Goal: Task Accomplishment & Management: Manage account settings

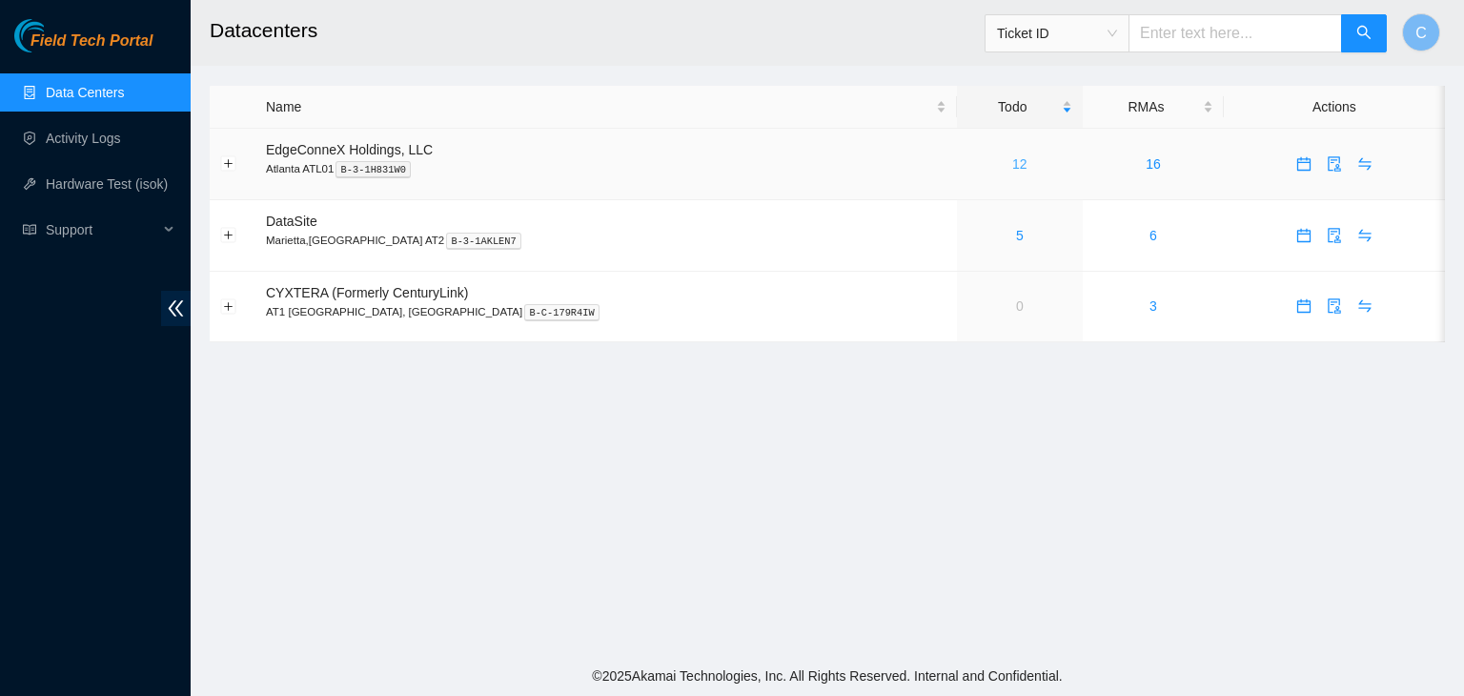
click at [1013, 157] on link "12" at bounding box center [1020, 163] width 15 height 15
click at [1013, 168] on link "13" at bounding box center [1020, 163] width 15 height 15
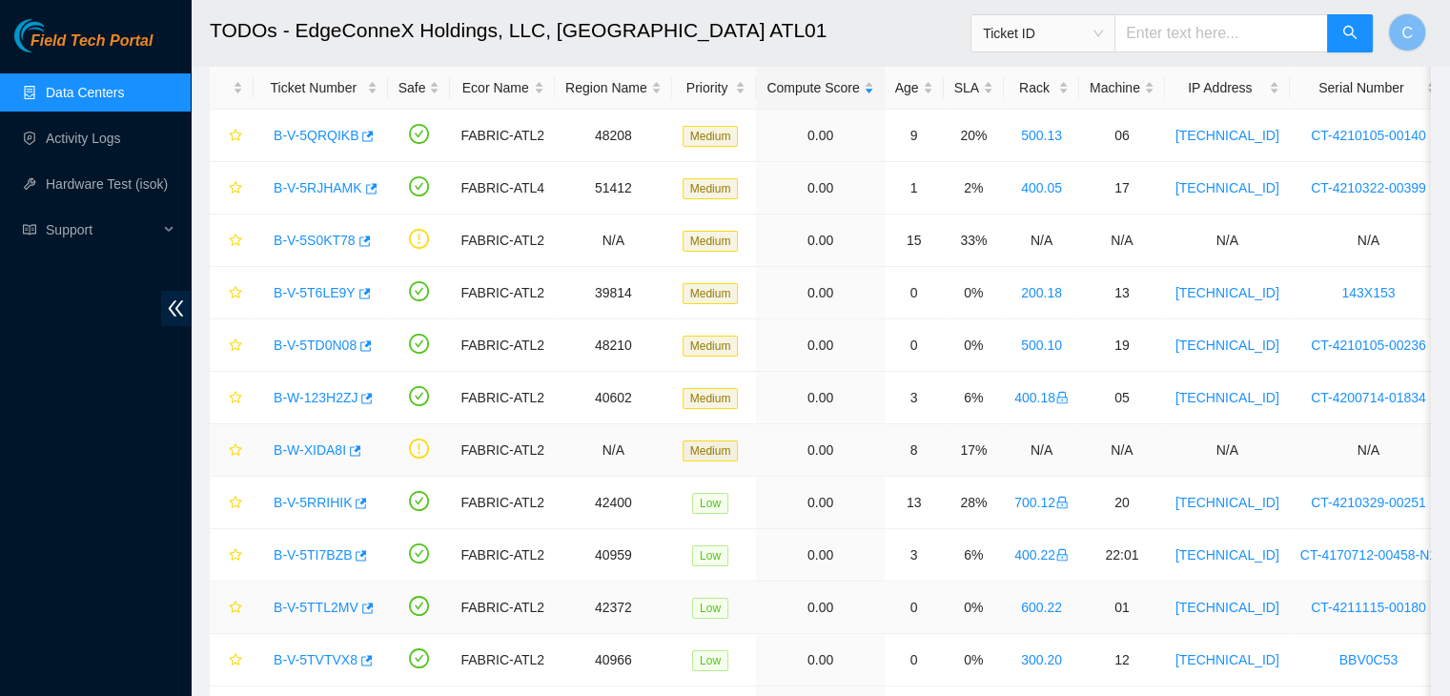
scroll to position [95, 0]
click at [315, 234] on link "B-V-5S0KT78" at bounding box center [315, 240] width 82 height 15
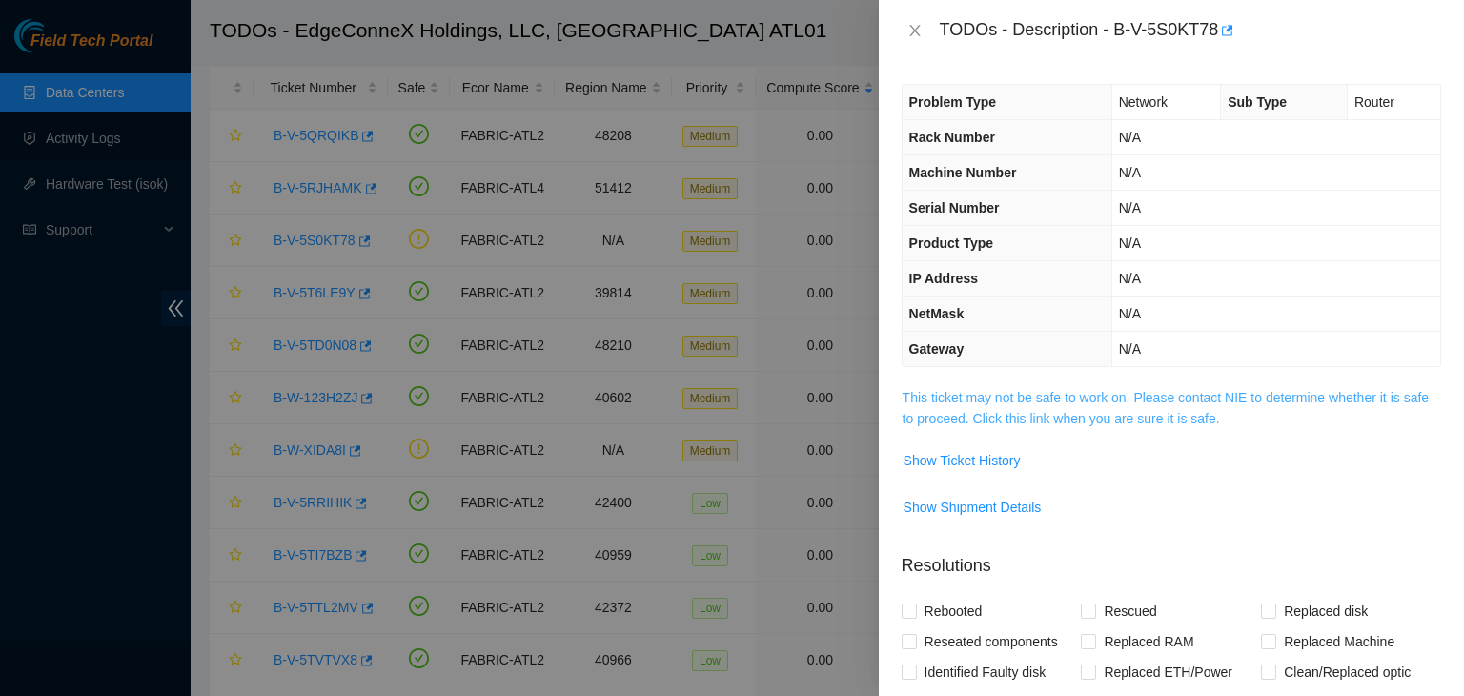
click at [972, 400] on link "This ticket may not be safe to work on. Please contact NIE to determine whether…" at bounding box center [1166, 408] width 526 height 36
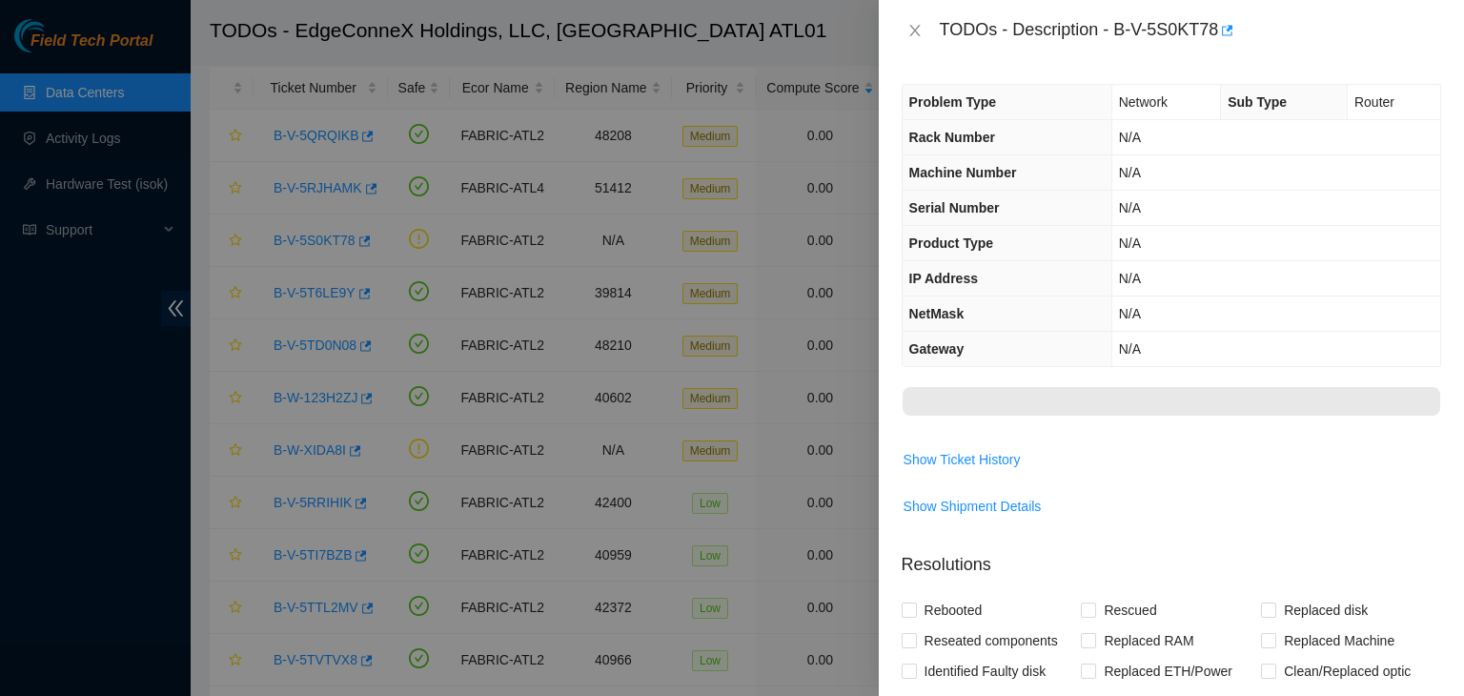
click at [928, 24] on div "TODOs - Description - B-V-5S0KT78" at bounding box center [1172, 30] width 540 height 31
click at [927, 23] on button "Close" at bounding box center [915, 31] width 27 height 18
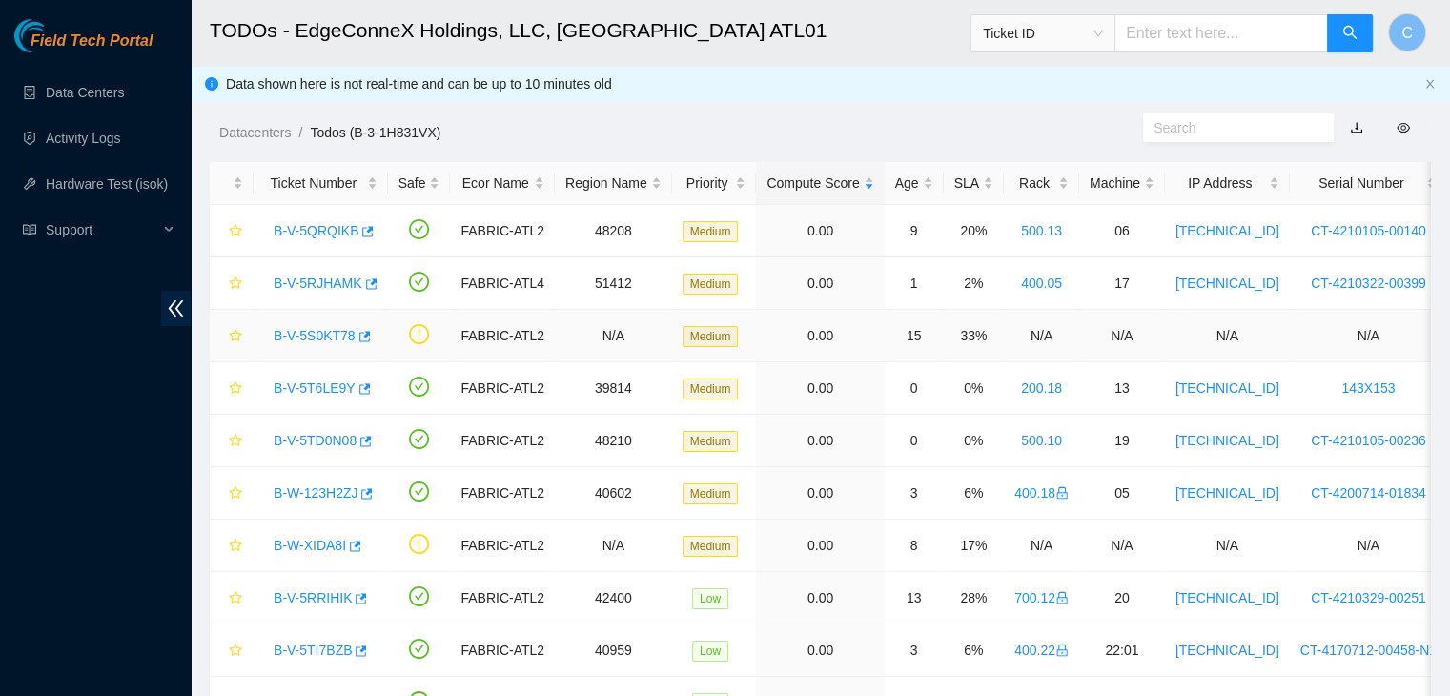
click at [315, 330] on link "B-V-5S0KT78" at bounding box center [315, 335] width 82 height 15
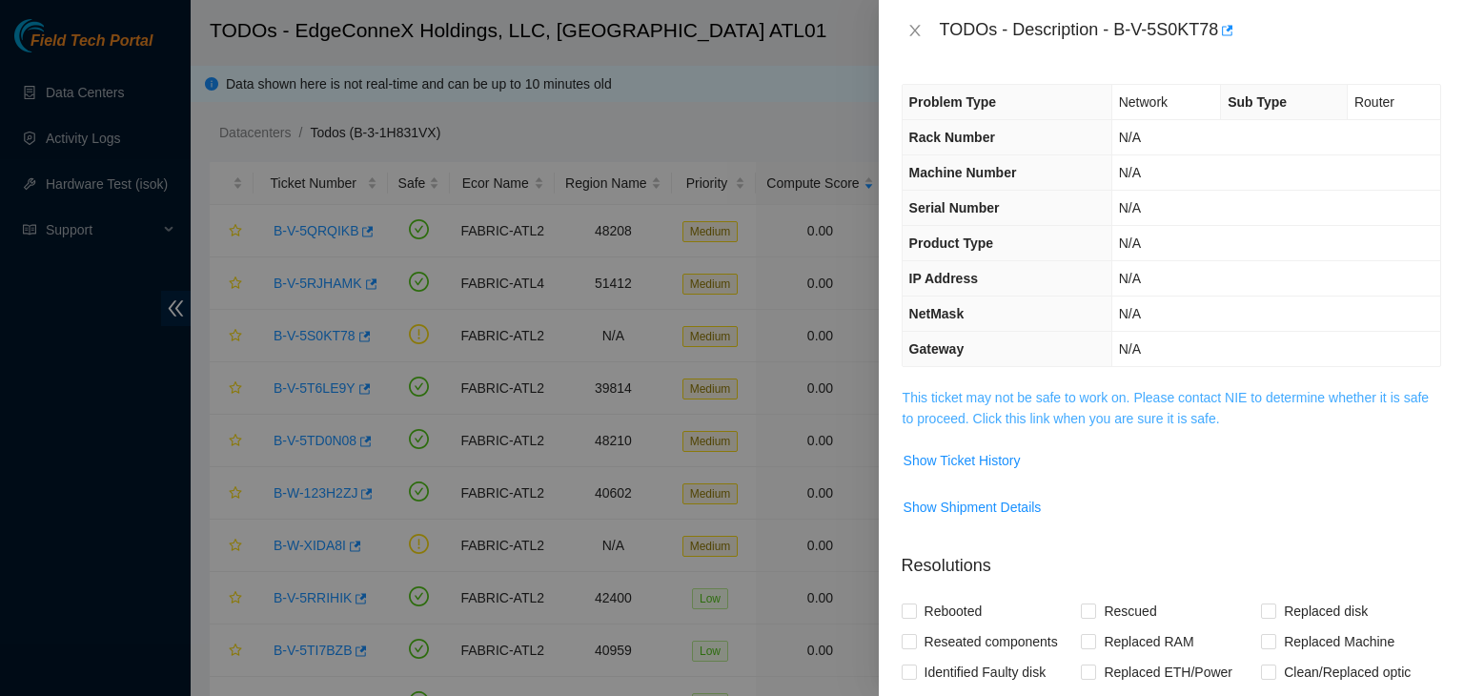
click at [964, 390] on link "This ticket may not be safe to work on. Please contact NIE to determine whether…" at bounding box center [1166, 408] width 526 height 36
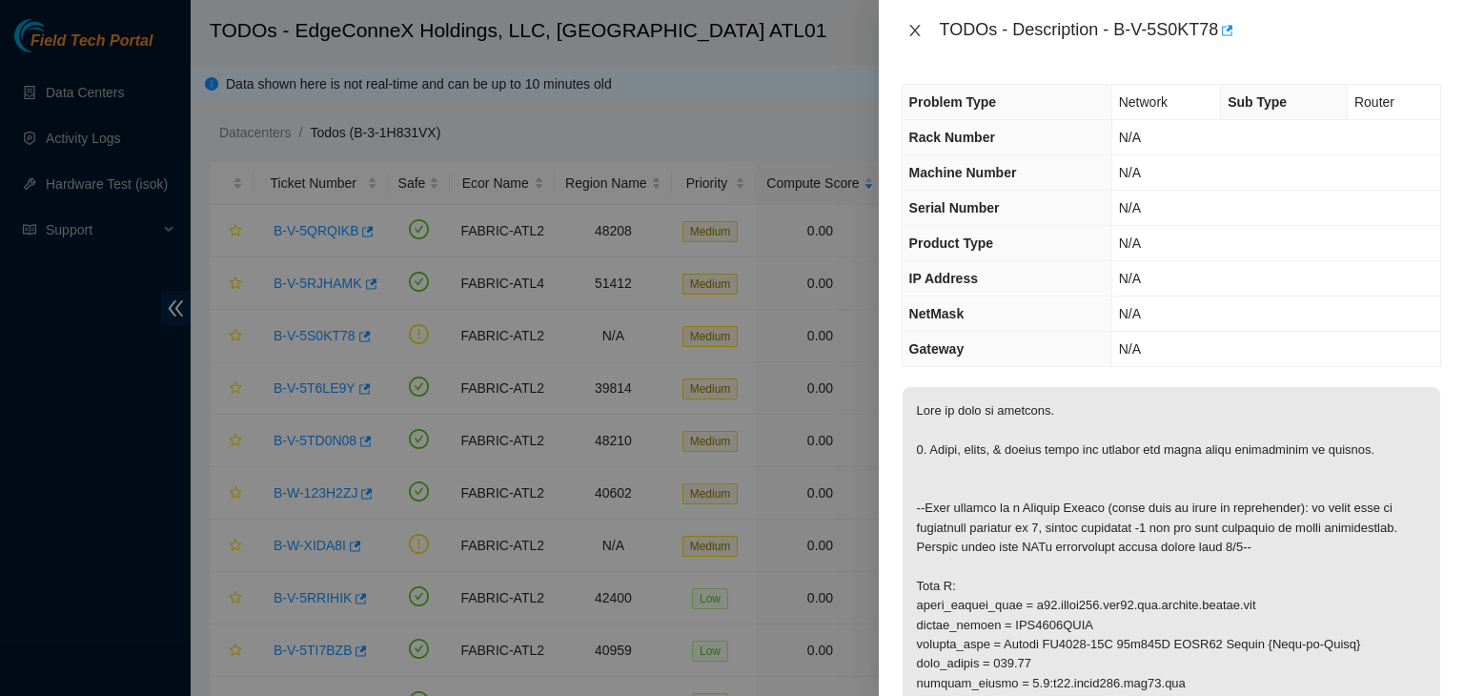
click at [906, 25] on button "Close" at bounding box center [915, 31] width 27 height 18
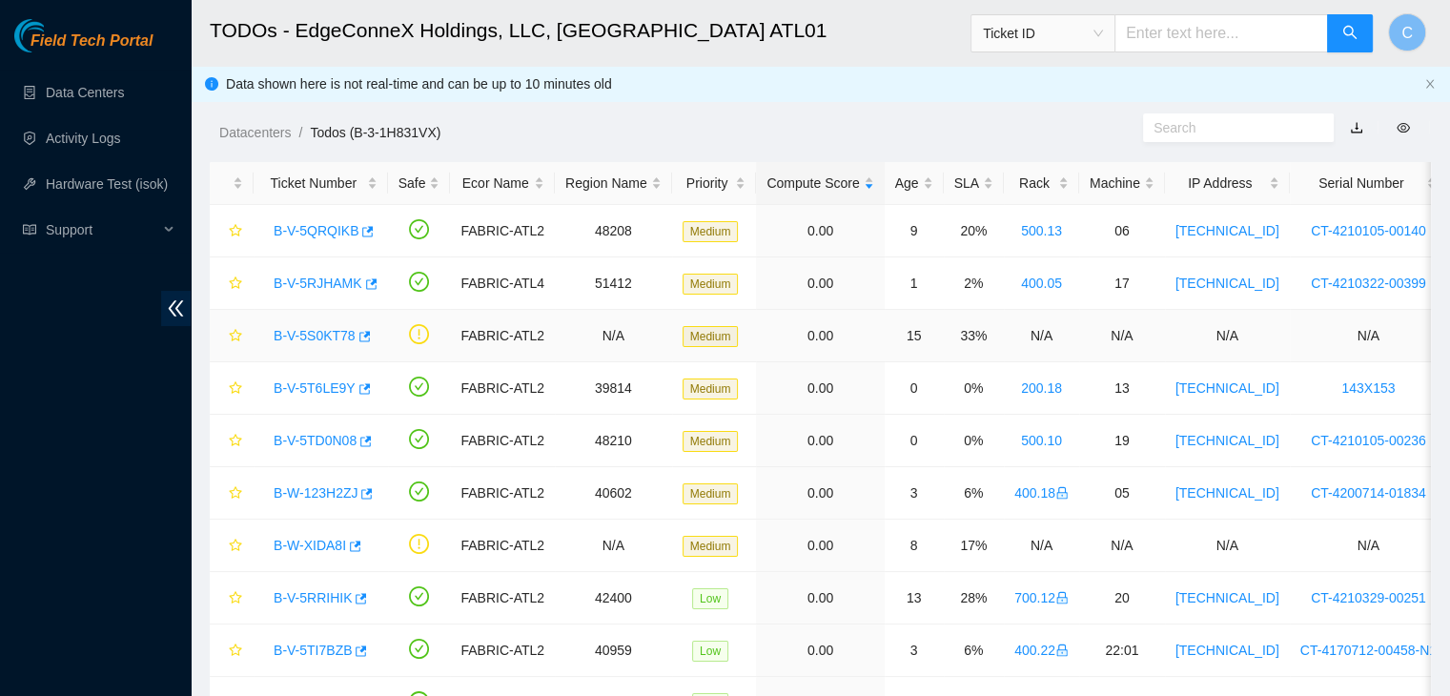
click at [293, 346] on div "B-V-5S0KT78" at bounding box center [320, 335] width 113 height 31
click at [324, 338] on link "B-V-5S0KT78" at bounding box center [315, 335] width 82 height 15
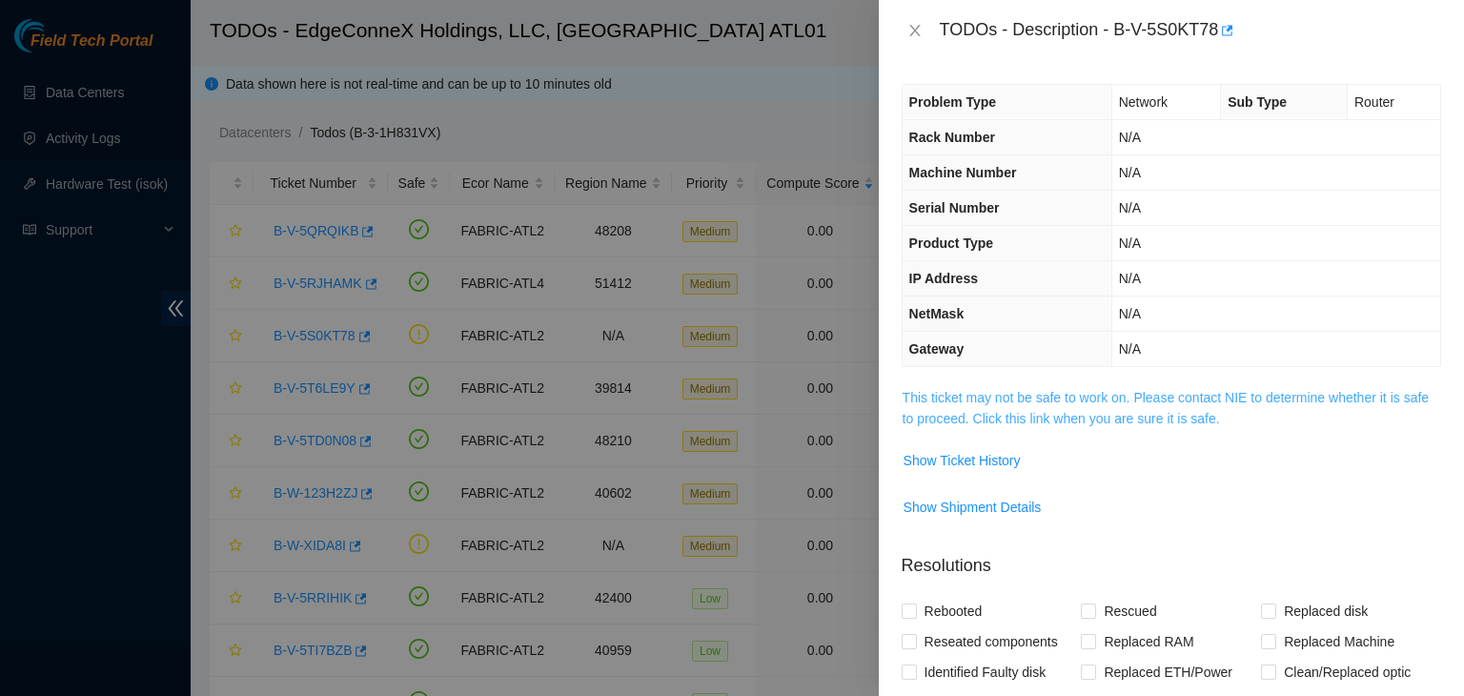
click at [999, 408] on link "This ticket may not be safe to work on. Please contact NIE to determine whether…" at bounding box center [1166, 408] width 526 height 36
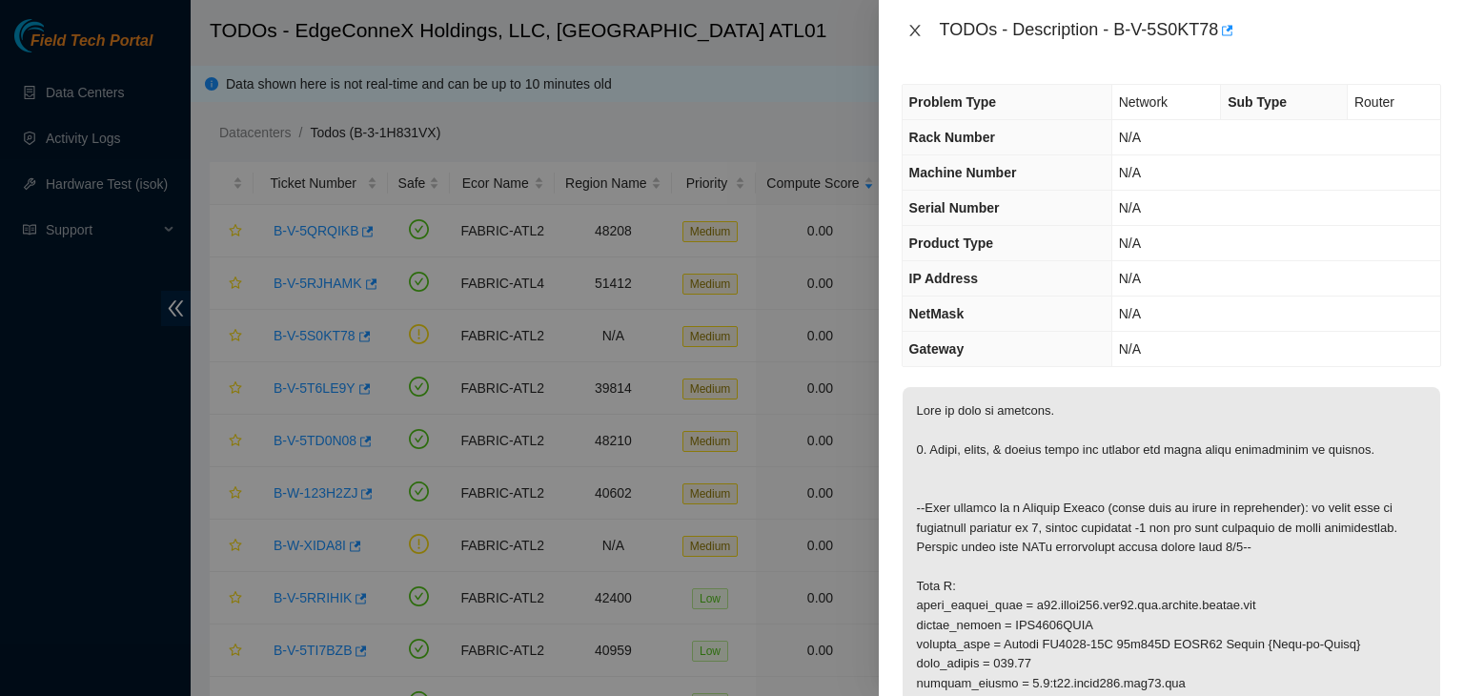
click at [924, 31] on button "Close" at bounding box center [915, 31] width 27 height 18
